Goal: Task Accomplishment & Management: Use online tool/utility

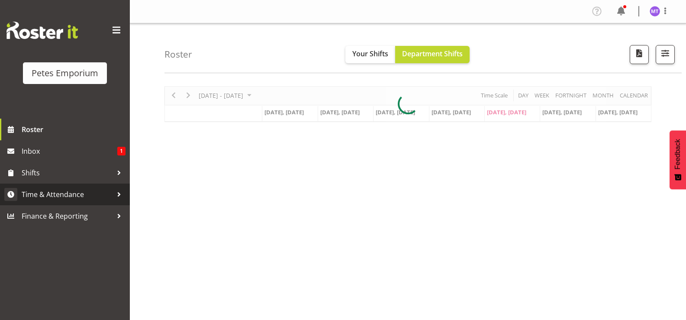
click at [86, 200] on span "Time & Attendance" at bounding box center [67, 194] width 91 height 13
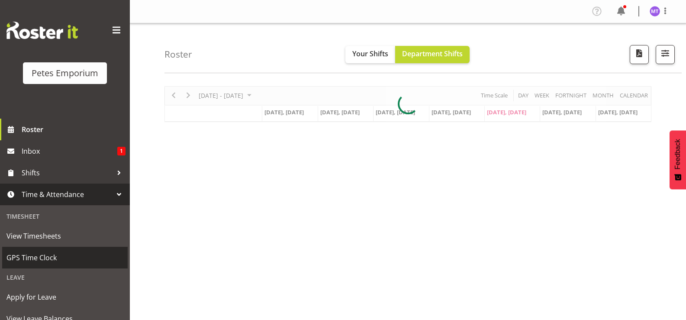
click at [76, 260] on span "GPS Time Clock" at bounding box center [64, 257] width 117 height 13
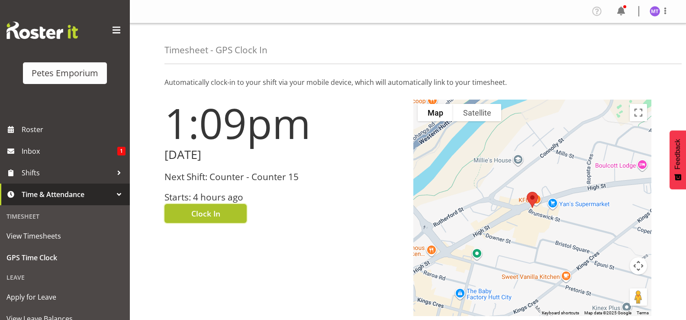
click at [212, 213] on span "Clock In" at bounding box center [205, 213] width 29 height 11
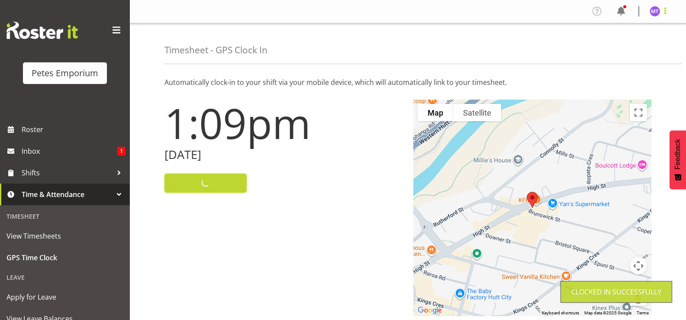
click at [664, 11] on span at bounding box center [665, 11] width 10 height 10
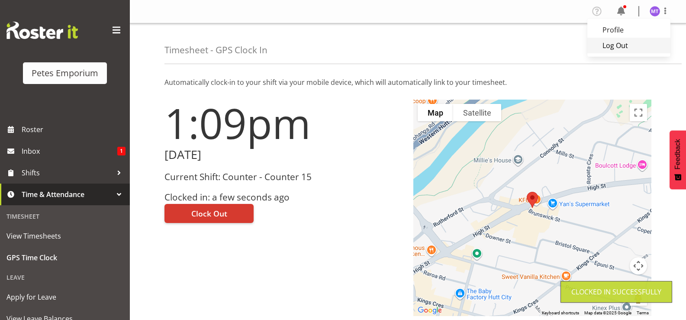
click at [629, 48] on link "Log Out" at bounding box center [629, 46] width 83 height 16
